Goal: Task Accomplishment & Management: Use online tool/utility

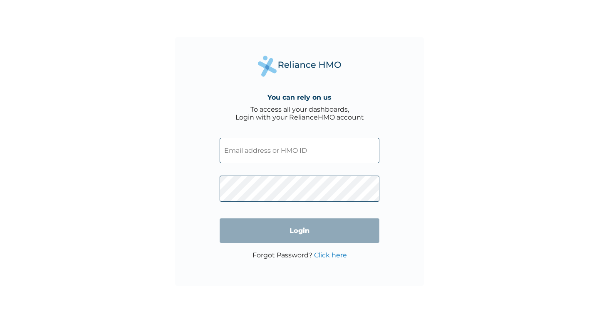
click at [260, 161] on input "text" at bounding box center [300, 150] width 160 height 25
type input "TFC/10042/A"
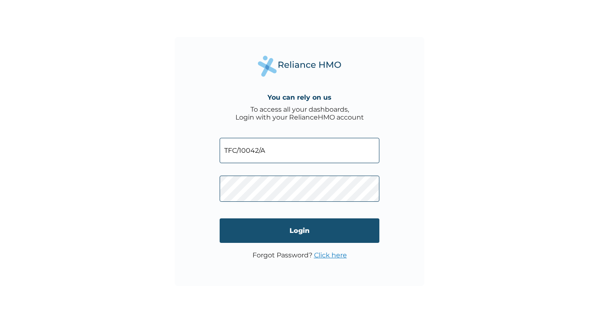
click at [281, 232] on input "Login" at bounding box center [300, 231] width 160 height 25
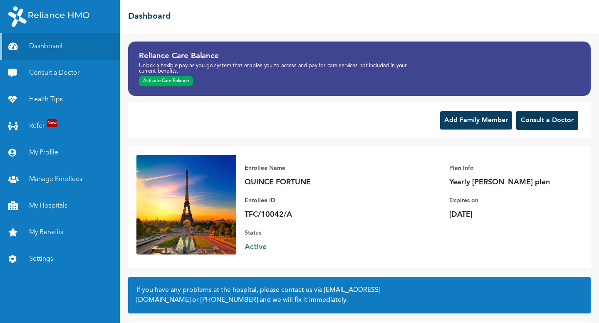
click at [543, 119] on button "Consult a Doctor" at bounding box center [547, 120] width 62 height 19
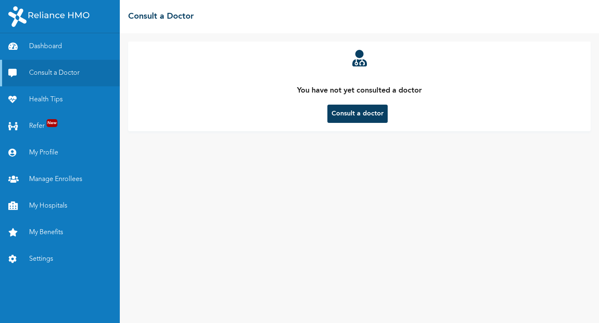
click at [353, 114] on button "Consult a doctor" at bounding box center [357, 114] width 60 height 18
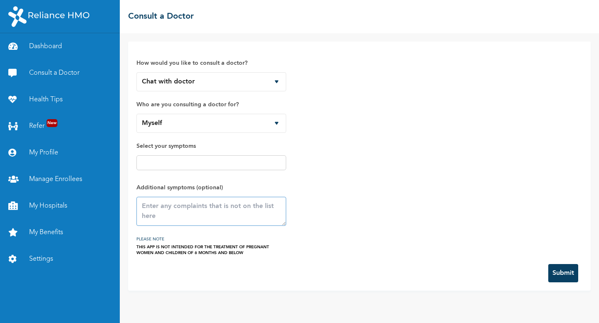
click at [233, 221] on textarea at bounding box center [211, 211] width 150 height 29
type textarea "TEST"
click at [576, 271] on button "Submit" at bounding box center [563, 273] width 30 height 18
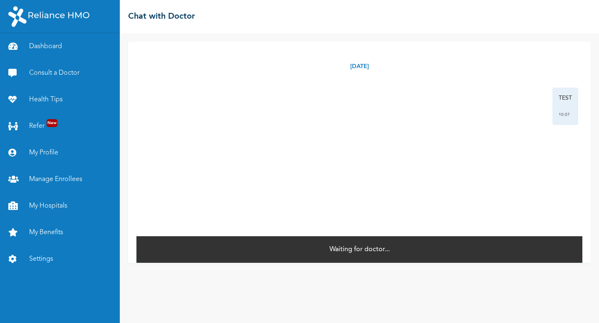
click at [543, 35] on div "Wednesday, September 17th 2025 TEST 10:07 * Waiting for doctor..." at bounding box center [359, 178] width 479 height 290
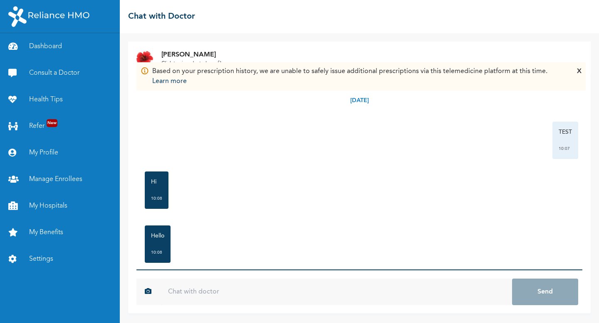
scroll to position [16, 0]
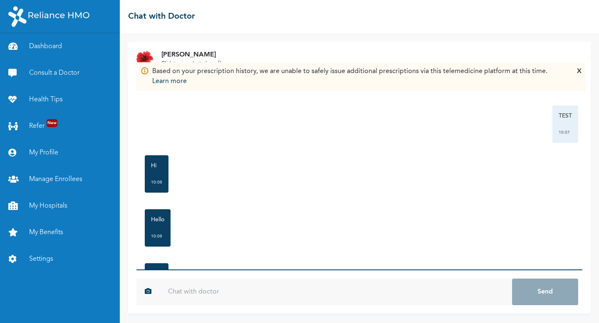
click at [140, 72] on div "Based on your prescription history, we are unable to safely issue additional pr…" at bounding box center [360, 76] width 449 height 28
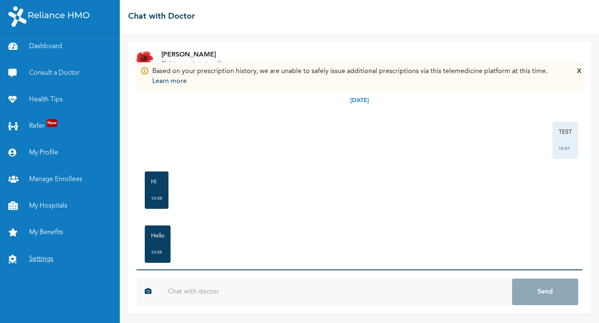
click at [47, 260] on link "Settings" at bounding box center [60, 259] width 120 height 27
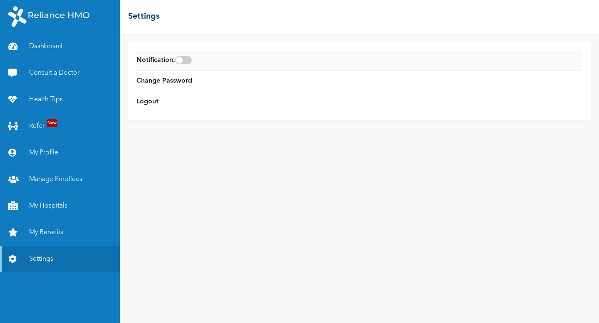
click at [192, 58] on span at bounding box center [183, 60] width 17 height 8
click at [0, 0] on input "checkbox" at bounding box center [0, 0] width 0 height 0
click at [186, 57] on span at bounding box center [183, 60] width 17 height 8
click at [0, 0] on input "checkbox" at bounding box center [0, 0] width 0 height 0
click at [192, 61] on span at bounding box center [183, 60] width 17 height 8
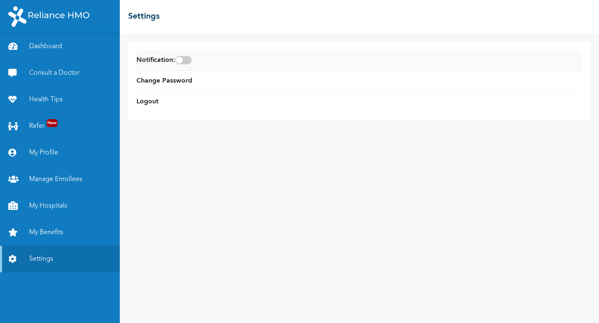
click at [0, 0] on input "checkbox" at bounding box center [0, 0] width 0 height 0
click at [192, 61] on span at bounding box center [183, 60] width 17 height 8
click at [0, 0] on input "checkbox" at bounding box center [0, 0] width 0 height 0
click at [55, 46] on link "Dashboard" at bounding box center [60, 46] width 120 height 27
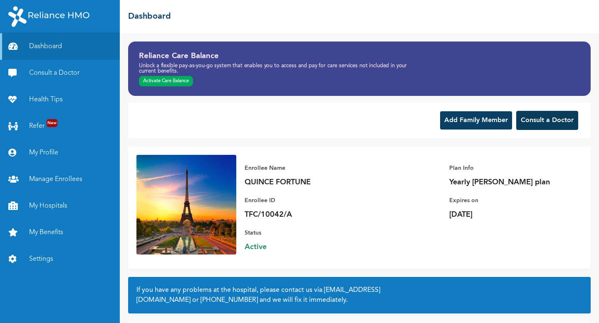
click at [549, 122] on button "Consult a Doctor" at bounding box center [547, 120] width 62 height 19
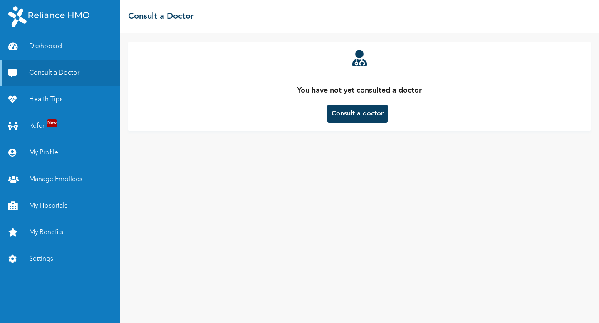
click at [352, 116] on button "Consult a doctor" at bounding box center [357, 114] width 60 height 18
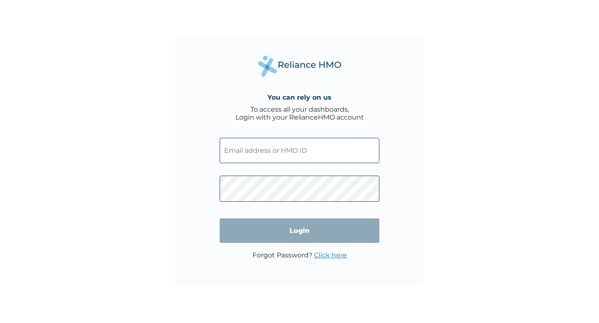
click at [265, 153] on input "text" at bounding box center [300, 150] width 160 height 25
type input "TFC/10042/A"
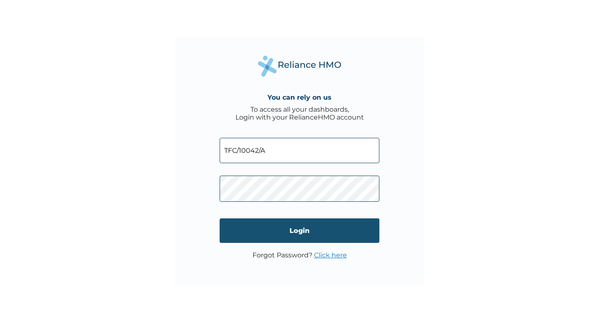
click at [308, 232] on input "Login" at bounding box center [300, 231] width 160 height 25
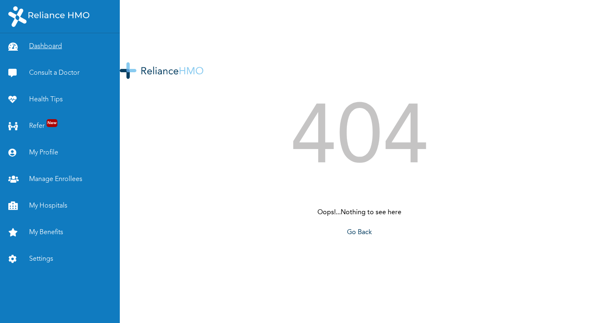
click at [59, 49] on link "Dashboard" at bounding box center [60, 46] width 120 height 27
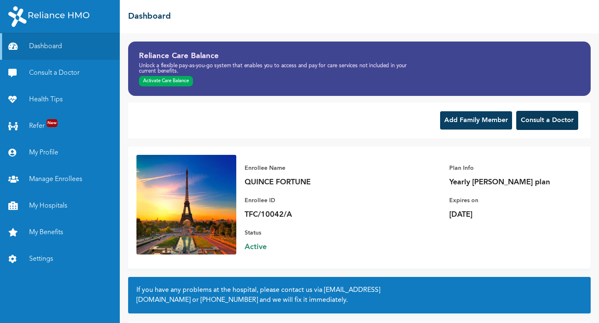
click at [535, 121] on button "Consult a Doctor" at bounding box center [547, 120] width 62 height 19
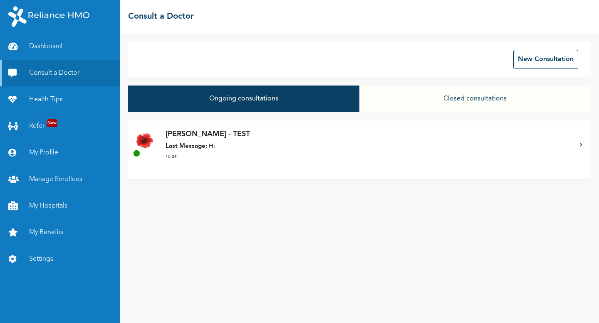
click at [193, 135] on p "Dr. James - TEST" at bounding box center [368, 134] width 406 height 11
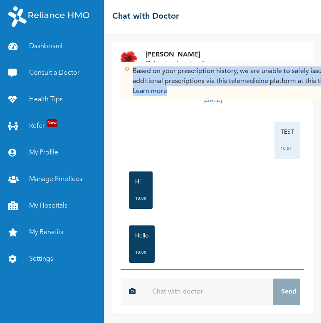
drag, startPoint x: 133, startPoint y: 70, endPoint x: 183, endPoint y: 98, distance: 56.6
click at [183, 98] on div "Based on your prescription history, we are unable to safely issue additional pr…" at bounding box center [241, 81] width 241 height 38
copy div "Based on your prescription history, we are unable to safely issue additional pr…"
